Goal: Task Accomplishment & Management: Use online tool/utility

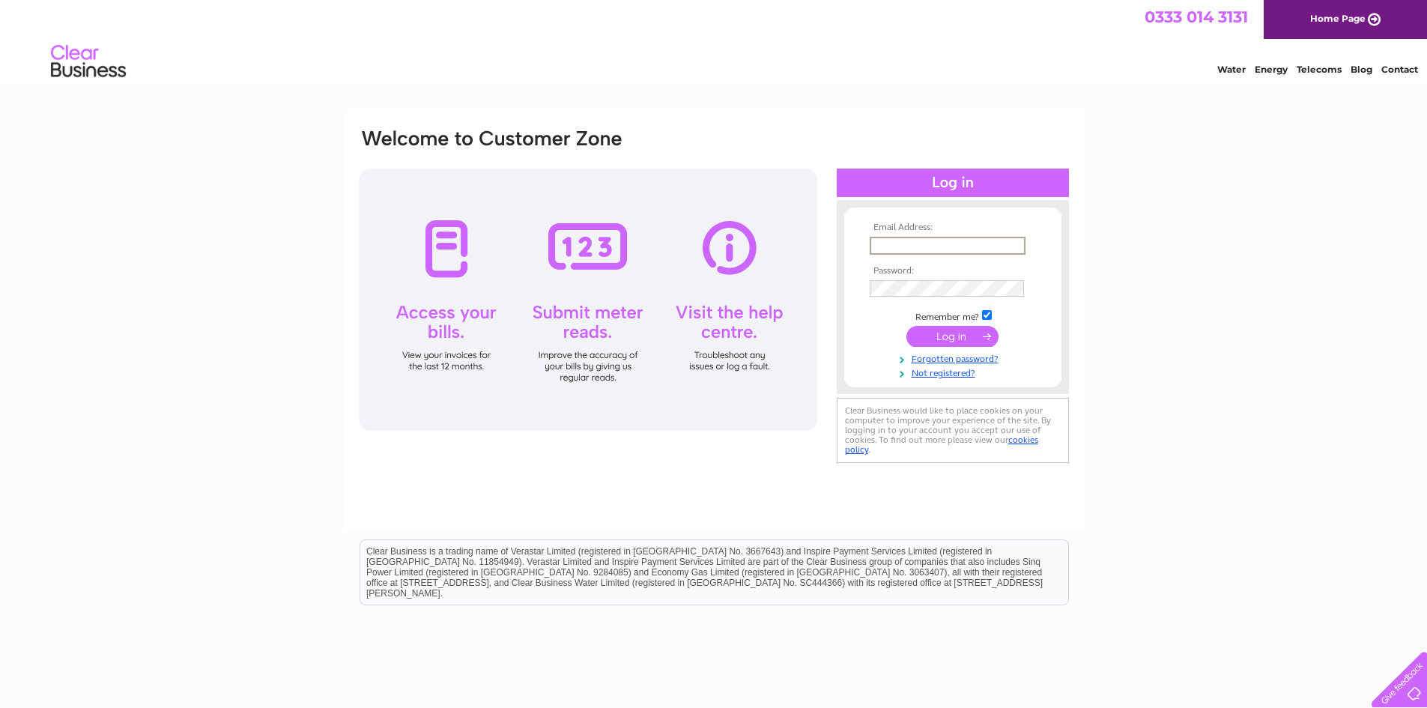
click at [906, 243] on input "text" at bounding box center [948, 246] width 156 height 18
type input "director@mielesgelateria.co.uk"
click at [896, 297] on td at bounding box center [953, 288] width 174 height 24
click at [906, 326] on input "submit" at bounding box center [952, 336] width 92 height 21
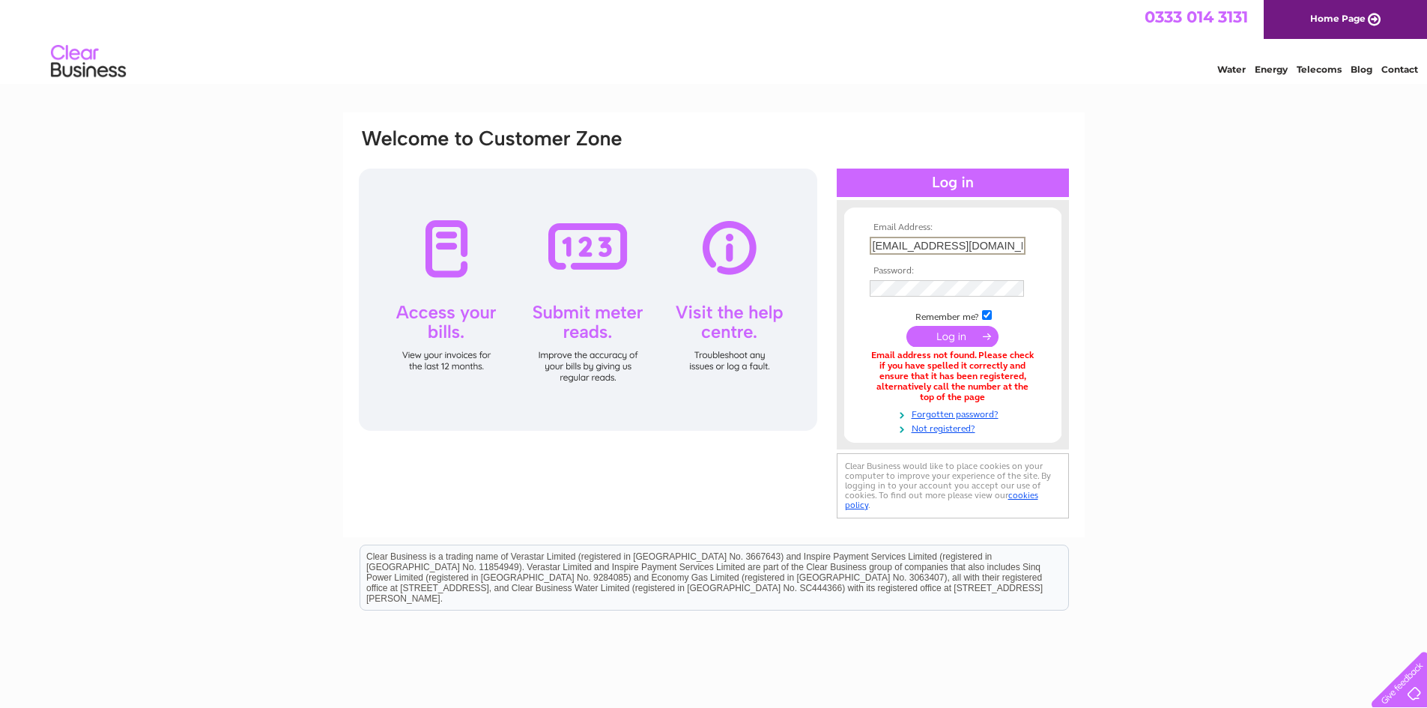
drag, startPoint x: 906, startPoint y: 240, endPoint x: 832, endPoint y: 252, distance: 74.3
click at [832, 252] on div "Email Address: director@mielesgelateria.co.uk Password:" at bounding box center [713, 324] width 713 height 395
type input "admin@mielesgelateria.co.uk"
click at [906, 326] on input "submit" at bounding box center [952, 336] width 92 height 21
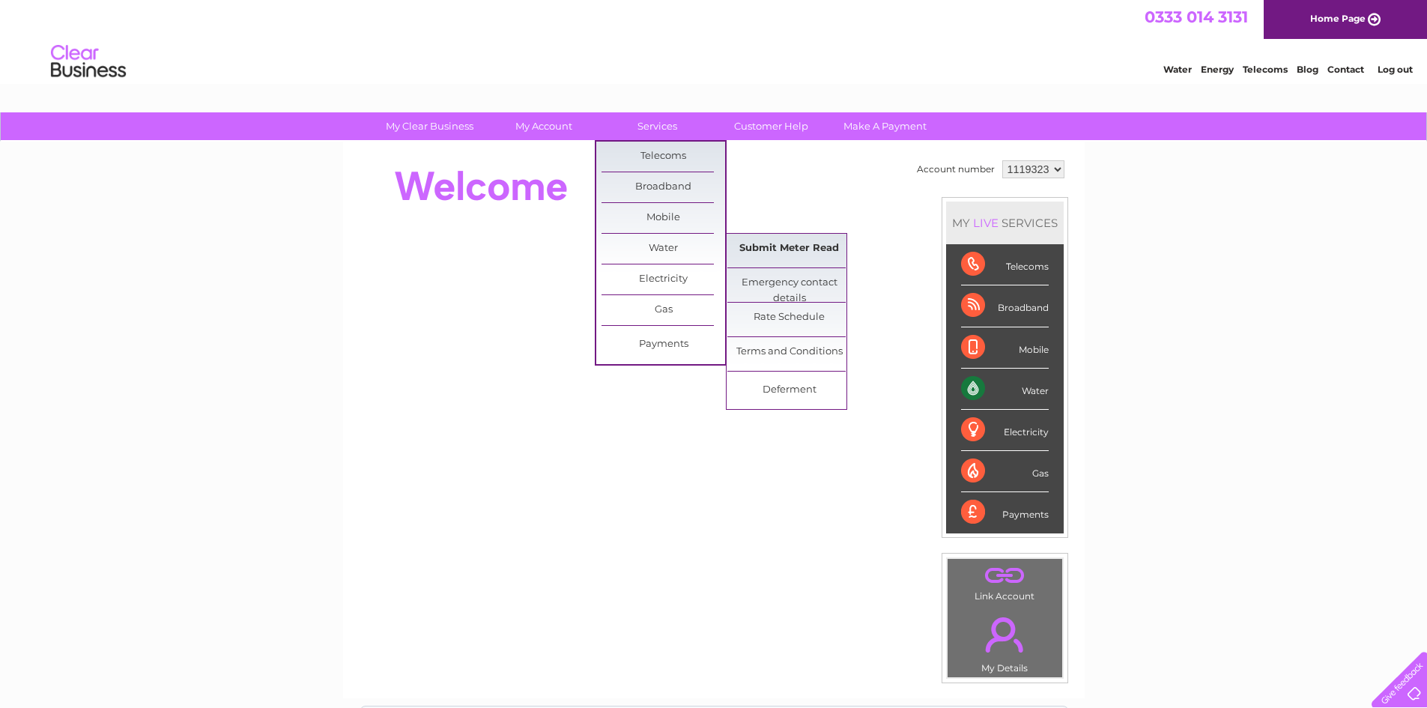
click at [784, 254] on link "Submit Meter Read" at bounding box center [789, 249] width 124 height 30
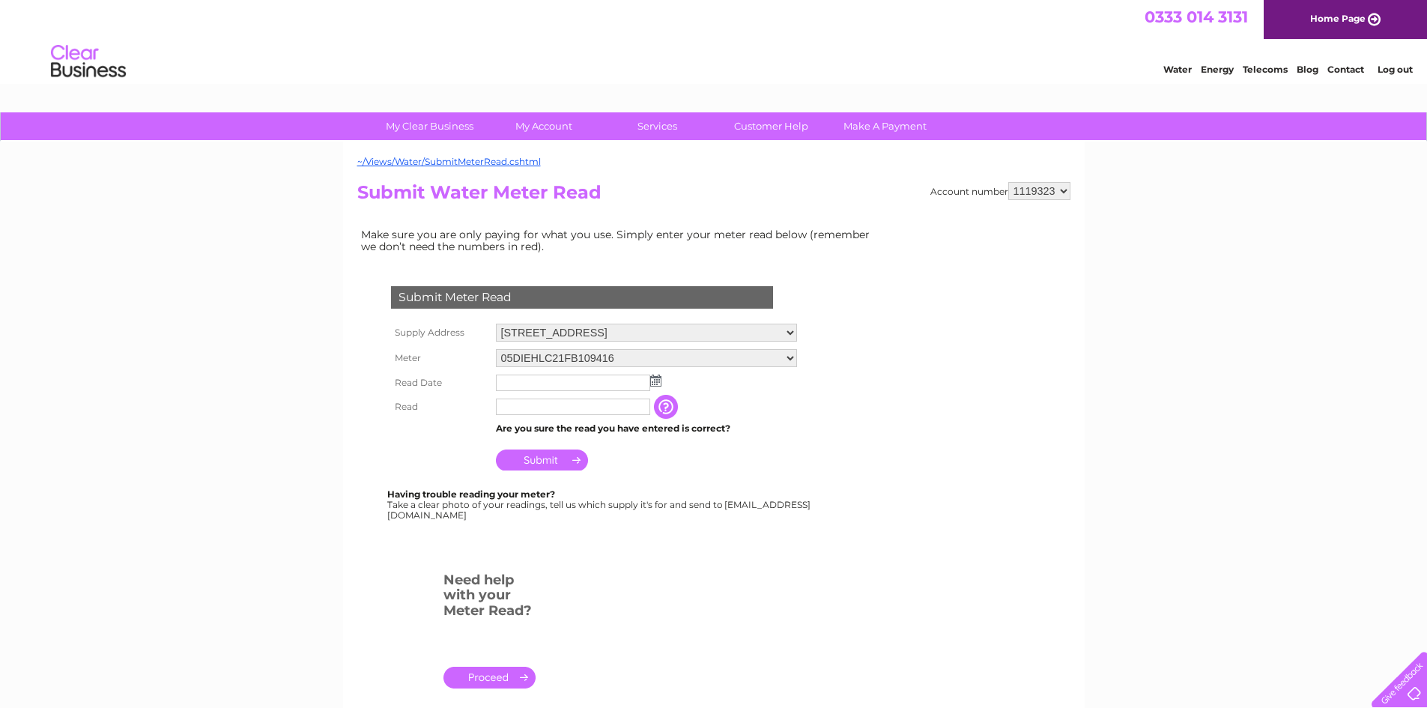
click at [658, 378] on img at bounding box center [655, 381] width 11 height 12
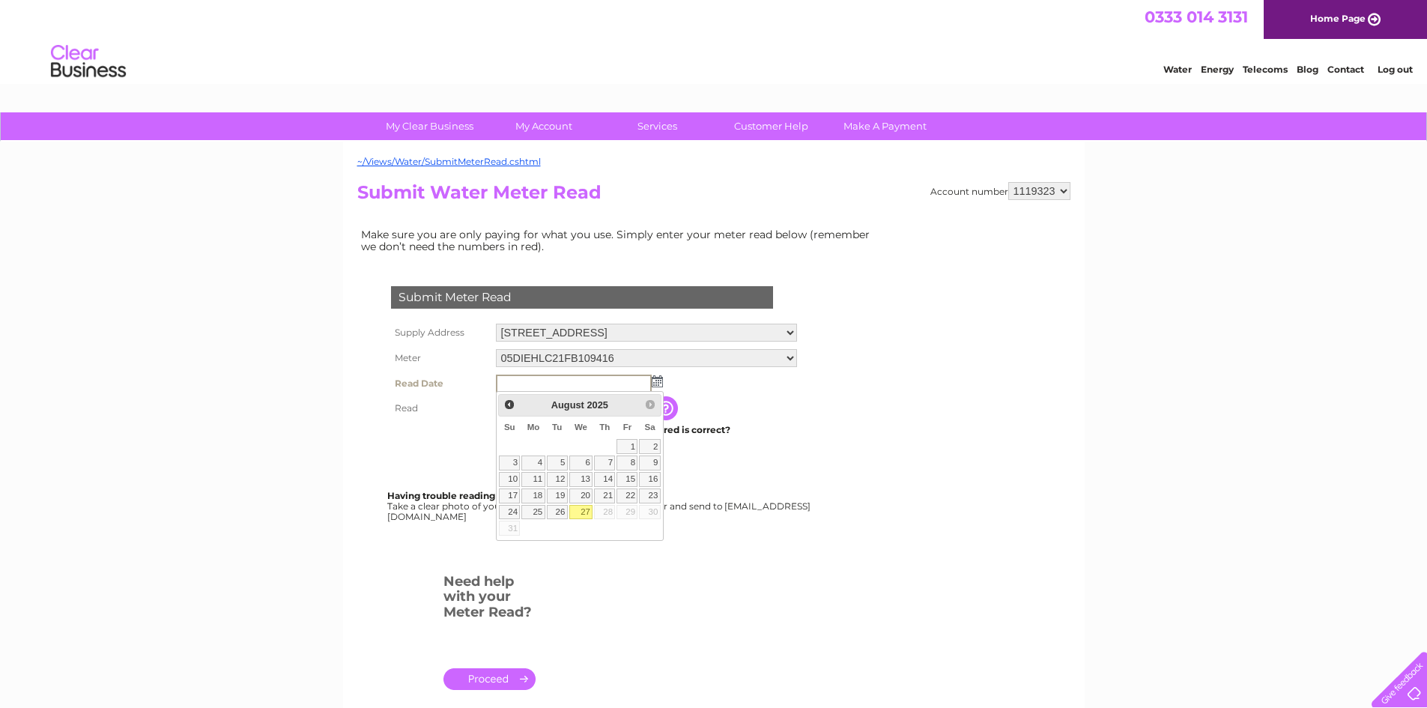
click at [588, 510] on link "27" at bounding box center [581, 512] width 24 height 15
type input "2025/08/27"
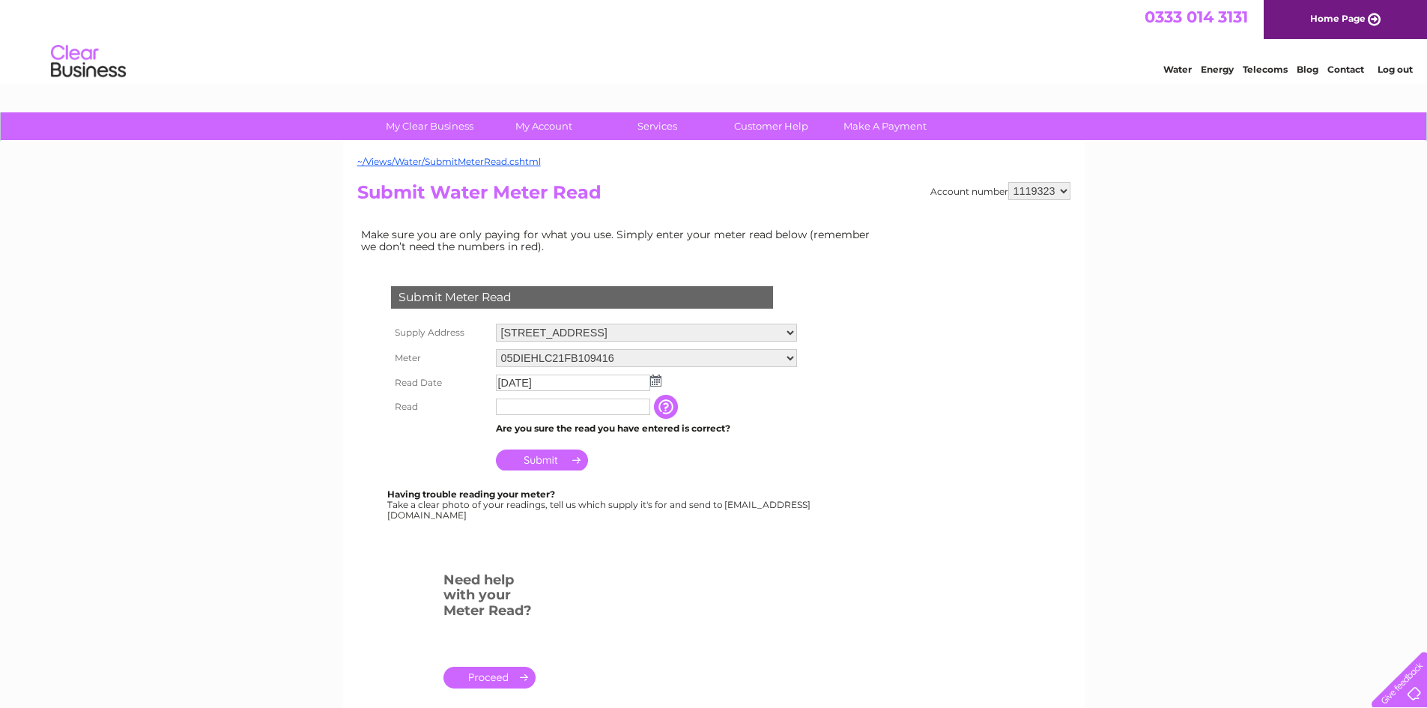
drag, startPoint x: 536, startPoint y: 408, endPoint x: 536, endPoint y: 399, distance: 9.0
click at [536, 408] on input "text" at bounding box center [573, 407] width 154 height 16
type input "307"
click at [558, 458] on input "Submit" at bounding box center [542, 461] width 92 height 21
